Goal: Find specific page/section: Find specific page/section

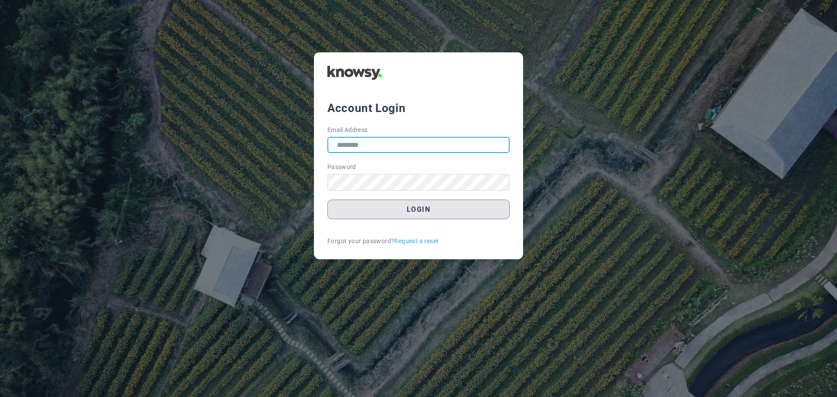
type input "**********"
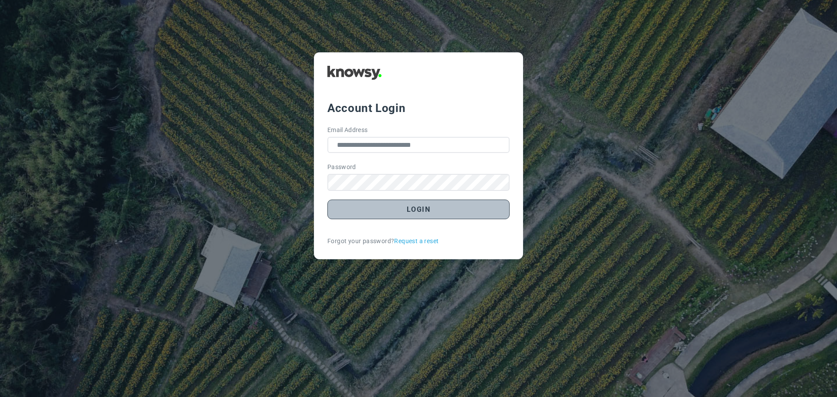
click at [411, 214] on button "Login" at bounding box center [418, 210] width 182 height 20
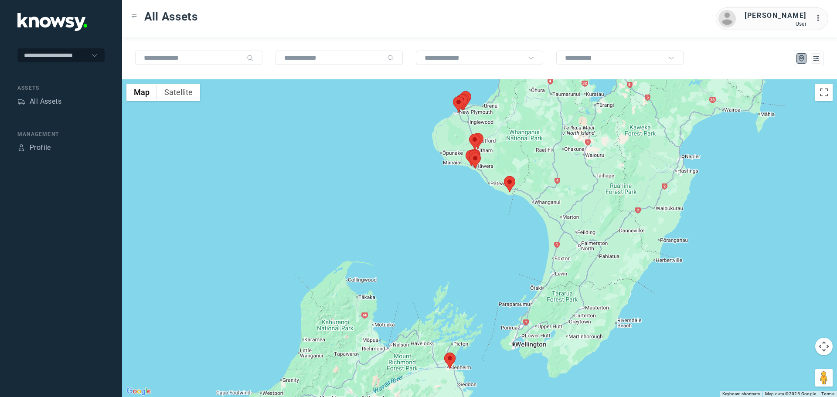
click at [270, 71] on div at bounding box center [479, 58] width 715 height 42
click at [504, 176] on area at bounding box center [504, 176] width 0 height 0
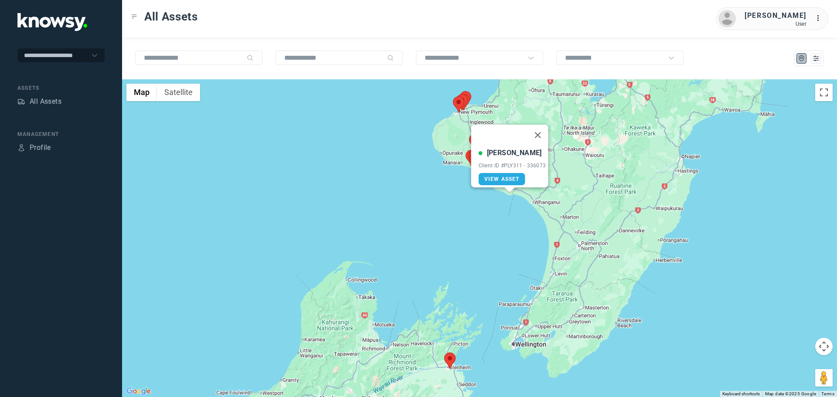
drag, startPoint x: 543, startPoint y: 129, endPoint x: 537, endPoint y: 141, distance: 13.3
click at [542, 129] on button "Close" at bounding box center [537, 135] width 21 height 21
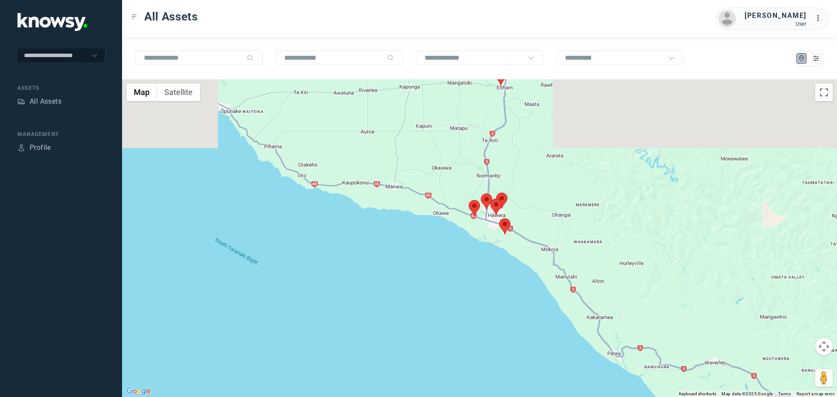
drag, startPoint x: 355, startPoint y: 152, endPoint x: 609, endPoint y: 322, distance: 305.9
click at [656, 358] on div at bounding box center [479, 238] width 715 height 318
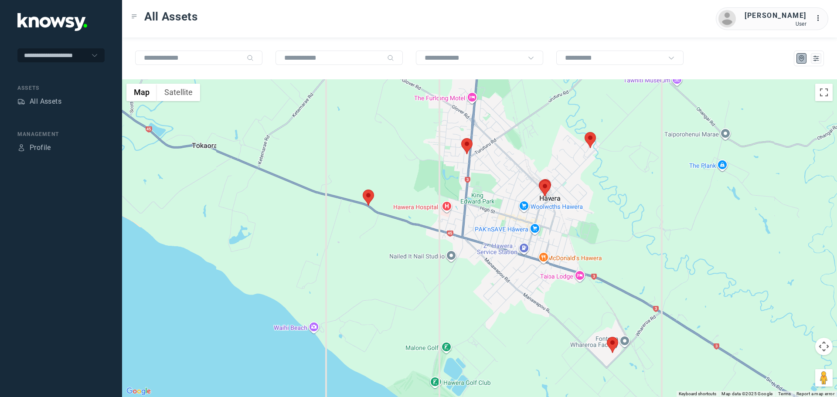
click at [363, 190] on area at bounding box center [363, 190] width 0 height 0
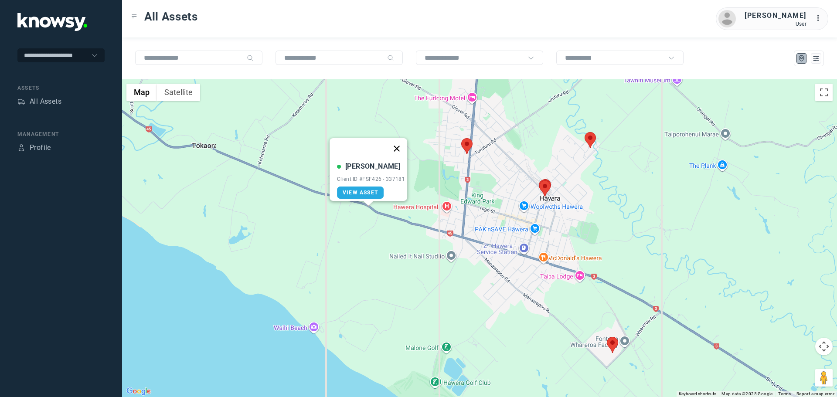
click at [397, 145] on button "Close" at bounding box center [396, 148] width 21 height 21
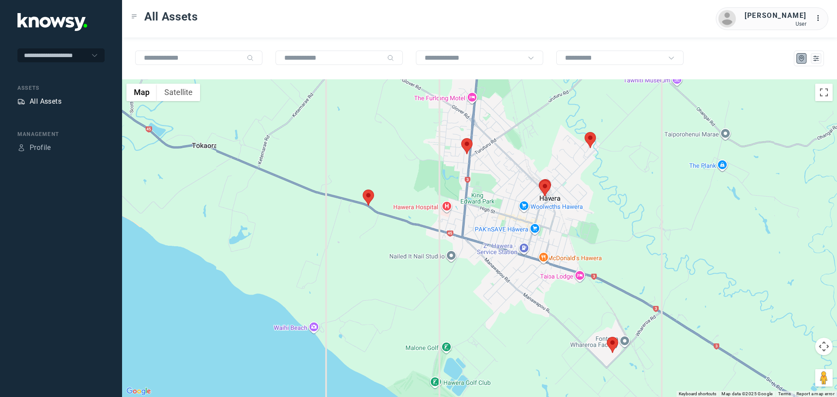
click at [50, 100] on div "All Assets" at bounding box center [46, 101] width 32 height 10
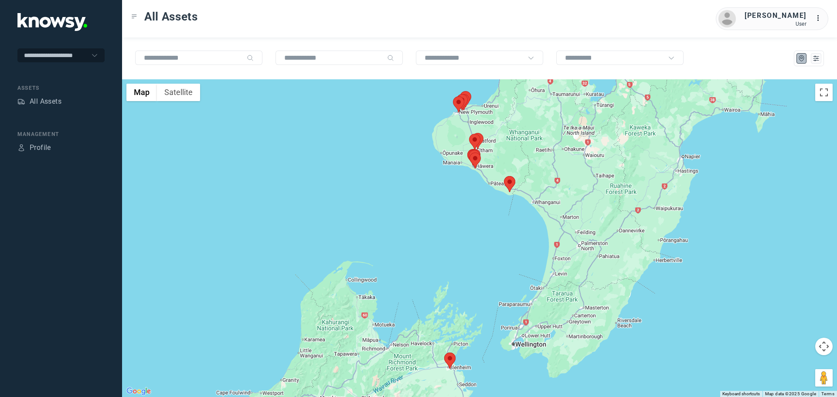
click at [129, 42] on div at bounding box center [479, 58] width 715 height 42
click at [813, 58] on icon "List" at bounding box center [816, 58] width 8 height 8
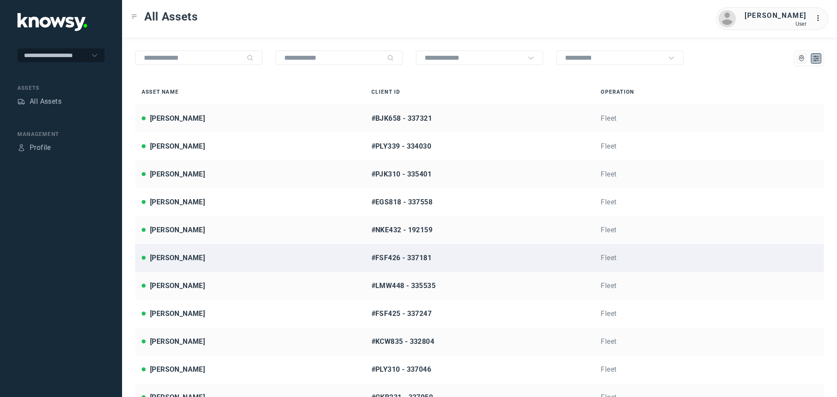
click at [209, 254] on div "[PERSON_NAME]" at bounding box center [250, 258] width 217 height 10
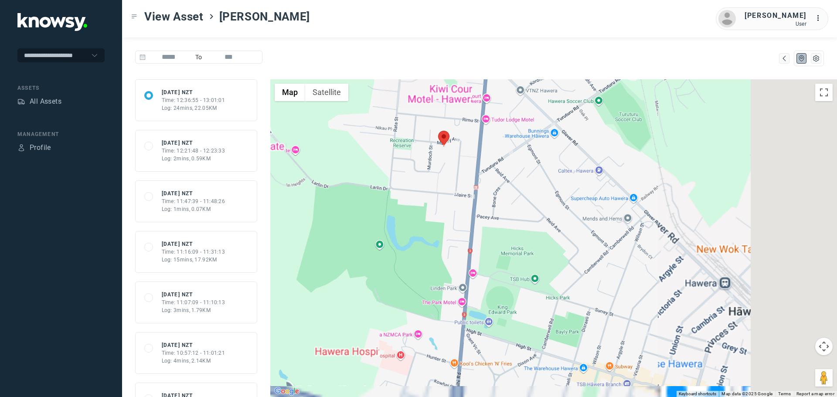
drag, startPoint x: 783, startPoint y: 316, endPoint x: 543, endPoint y: 261, distance: 245.5
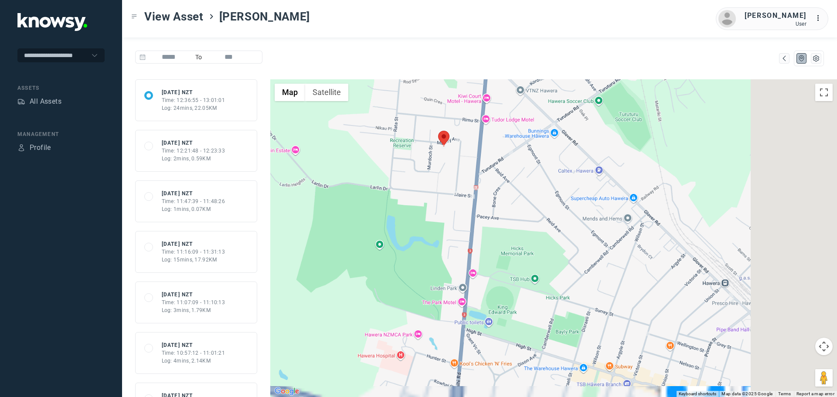
click at [543, 261] on div at bounding box center [553, 238] width 566 height 318
